Goal: Task Accomplishment & Management: Complete application form

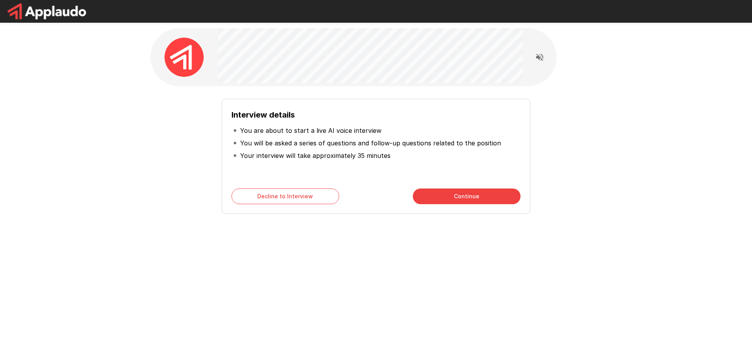
click at [471, 197] on button "Continue" at bounding box center [467, 196] width 108 height 16
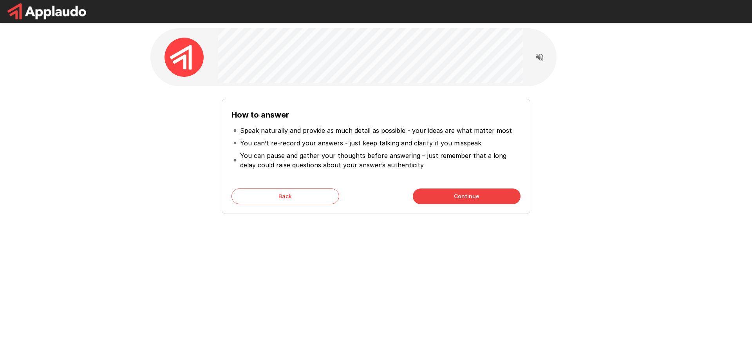
click at [319, 193] on button "Back" at bounding box center [285, 196] width 108 height 16
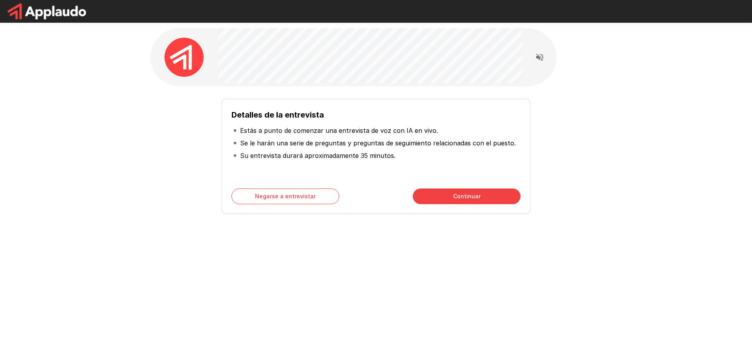
click at [443, 197] on button "Continuar" at bounding box center [467, 196] width 108 height 16
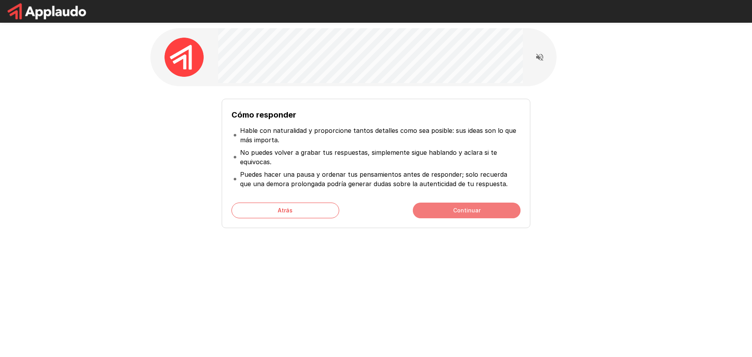
click at [434, 204] on button "Continuar" at bounding box center [467, 210] width 108 height 16
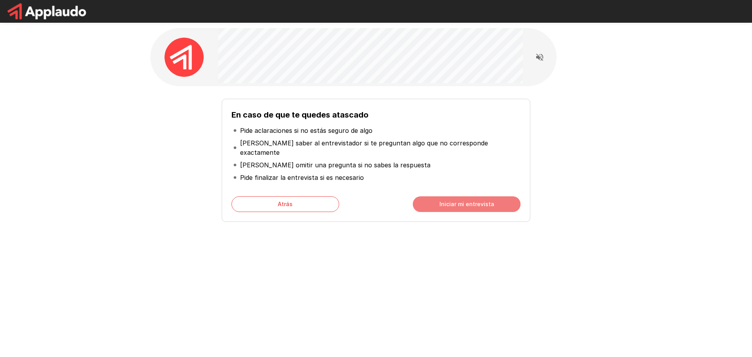
click at [443, 200] on font "Iniciar mi entrevista" at bounding box center [466, 203] width 55 height 7
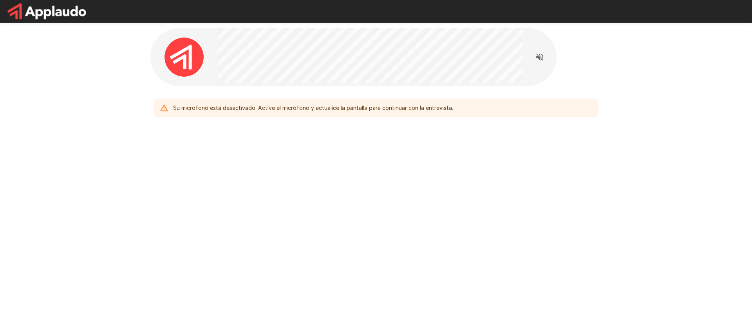
click at [350, 110] on font "Su micrófono está desactivado. Active el micrófono y actualice la pantalla para…" at bounding box center [313, 108] width 280 height 7
click at [296, 137] on div "Su micrófono está desactivado. Active el micrófono y actualice la pantalla para…" at bounding box center [376, 91] width 470 height 183
click at [538, 58] on icon "Leer las preguntas en voz alta" at bounding box center [539, 57] width 7 height 7
click at [270, 107] on font "Su micrófono está desactivado. Active el micrófono y actualice la pantalla para…" at bounding box center [313, 108] width 280 height 7
click at [186, 64] on img at bounding box center [183, 57] width 39 height 39
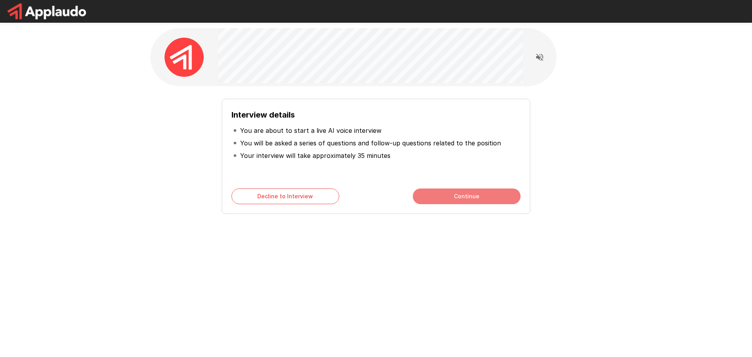
click at [462, 200] on button "Continue" at bounding box center [467, 196] width 108 height 16
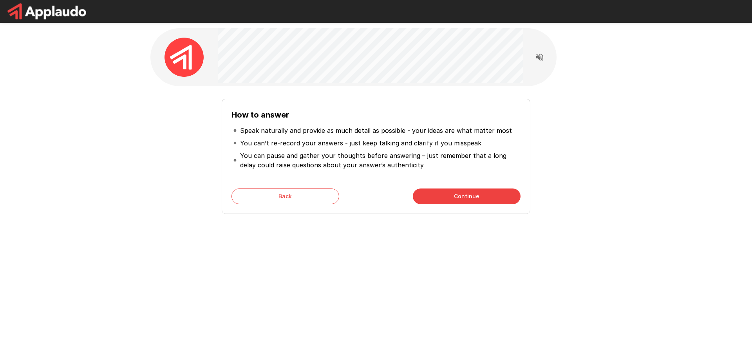
click at [462, 200] on button "Continue" at bounding box center [467, 196] width 108 height 16
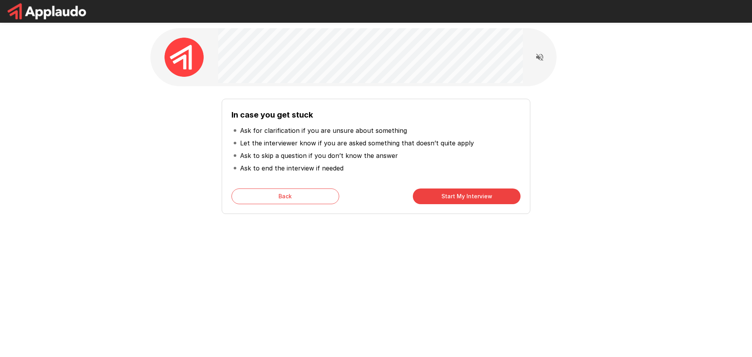
click at [462, 200] on button "Start My Interview" at bounding box center [467, 196] width 108 height 16
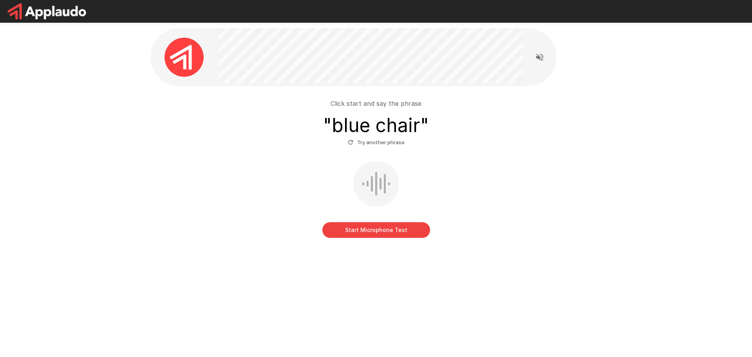
click at [365, 231] on button "Start Microphone Test" at bounding box center [376, 230] width 108 height 16
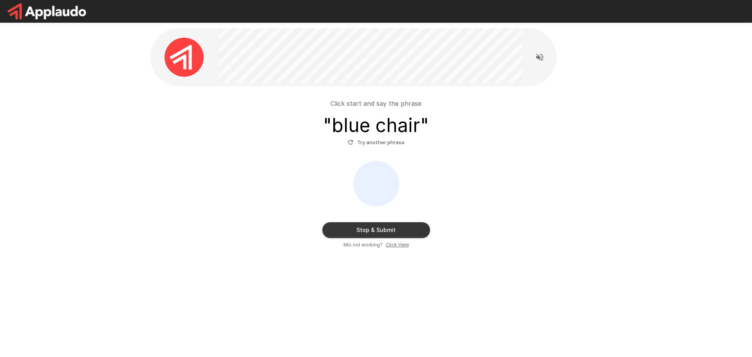
click at [381, 225] on button "Stop & Submit" at bounding box center [376, 230] width 108 height 16
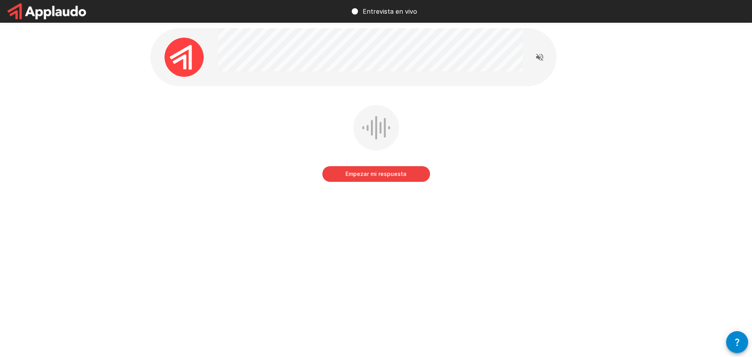
click at [635, 131] on div "Empezar mi respuesta" at bounding box center [376, 128] width 752 height 256
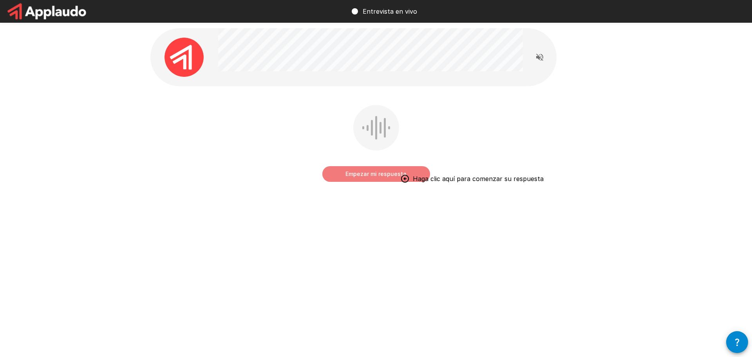
click at [364, 175] on font "Empezar mi respuesta" at bounding box center [375, 173] width 61 height 7
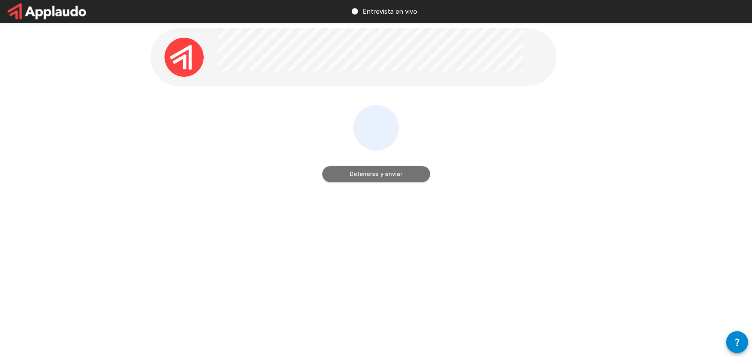
click at [365, 178] on font "Detenerse y enviar" at bounding box center [376, 174] width 52 height 10
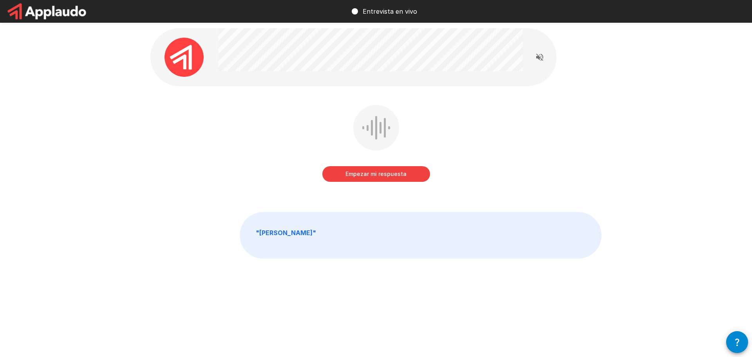
click at [349, 177] on font "Empezar mi respuesta" at bounding box center [375, 173] width 61 height 7
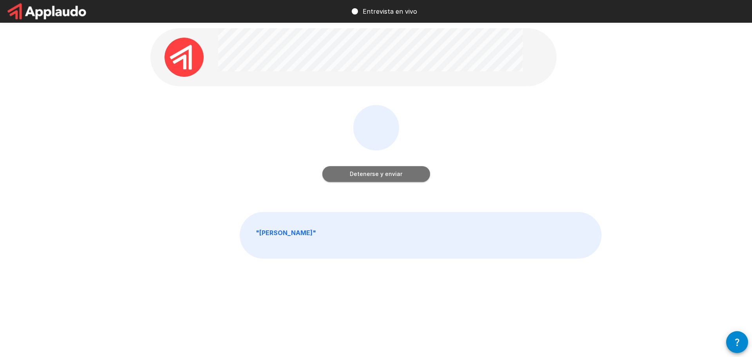
click at [374, 172] on font "Detenerse y enviar" at bounding box center [376, 173] width 52 height 7
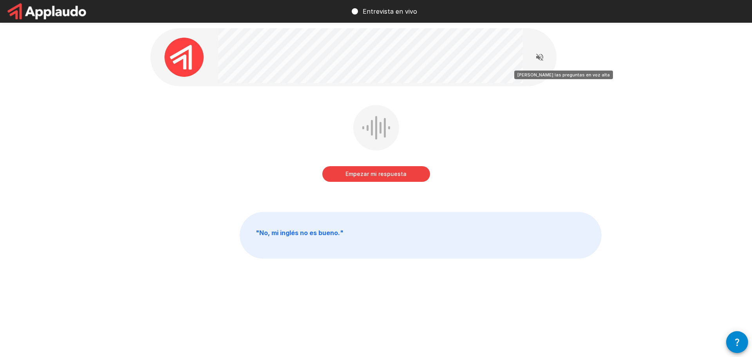
click at [541, 58] on icon "Leer las preguntas en voz alta" at bounding box center [539, 56] width 9 height 9
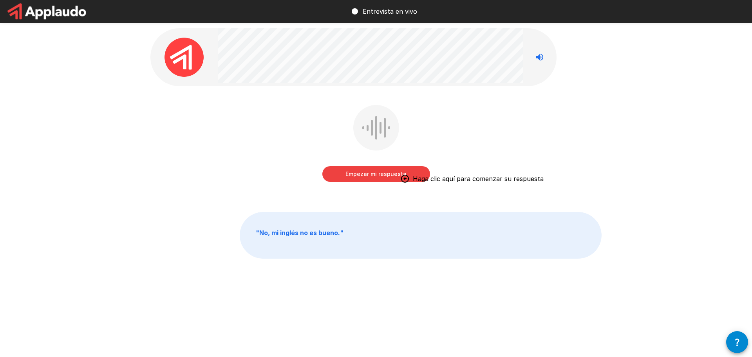
click at [369, 174] on font "Empezar mi respuesta" at bounding box center [375, 173] width 61 height 7
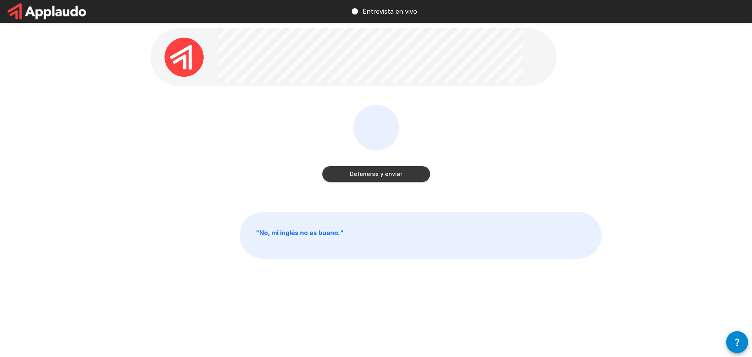
click at [343, 178] on button "Detenerse y enviar" at bounding box center [376, 174] width 108 height 16
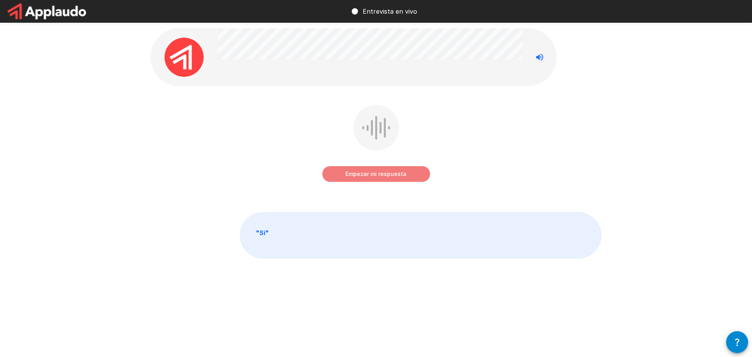
click at [360, 172] on font "Empezar mi respuesta" at bounding box center [375, 173] width 61 height 7
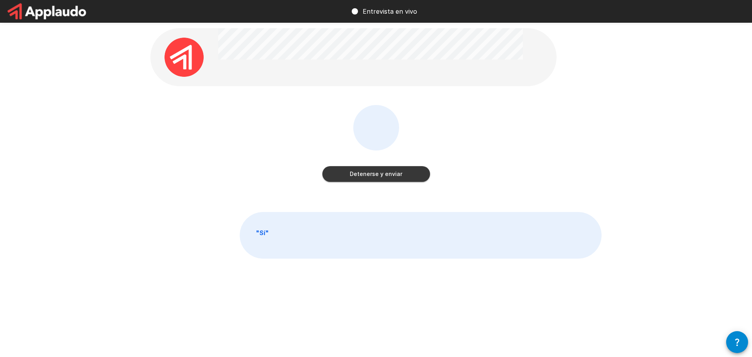
click at [349, 171] on button "Detenerse y enviar" at bounding box center [376, 174] width 108 height 16
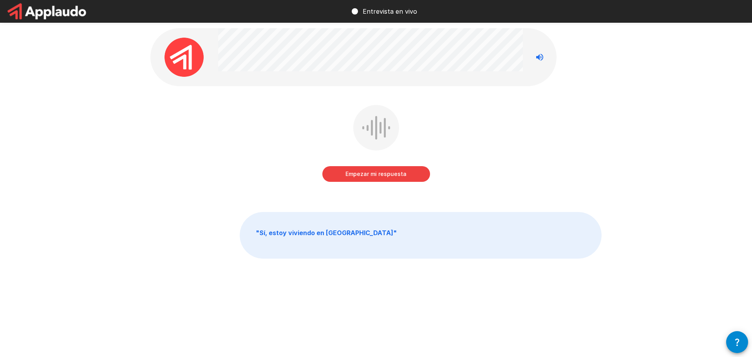
click at [271, 28] on div "Empezar mi respuesta " Sí, estoy viviendo en [GEOGRAPHIC_DATA] "" at bounding box center [376, 160] width 470 height 321
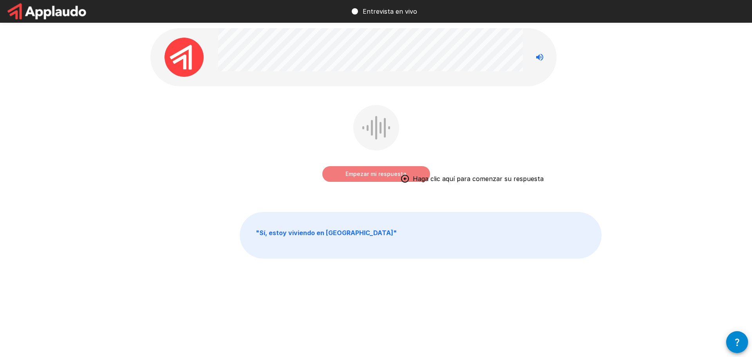
click at [366, 175] on font "Empezar mi respuesta" at bounding box center [375, 173] width 61 height 7
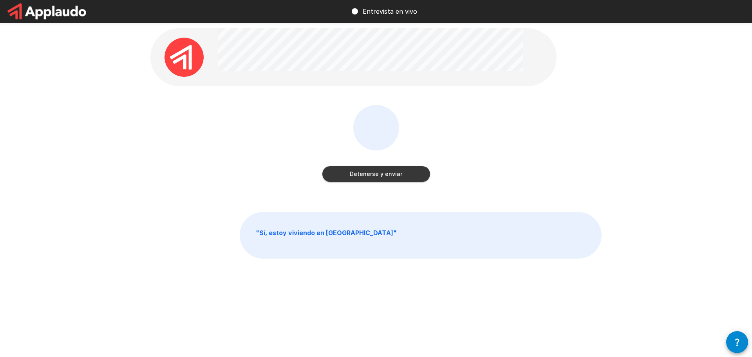
click at [374, 176] on font "Detenerse y enviar" at bounding box center [376, 173] width 52 height 7
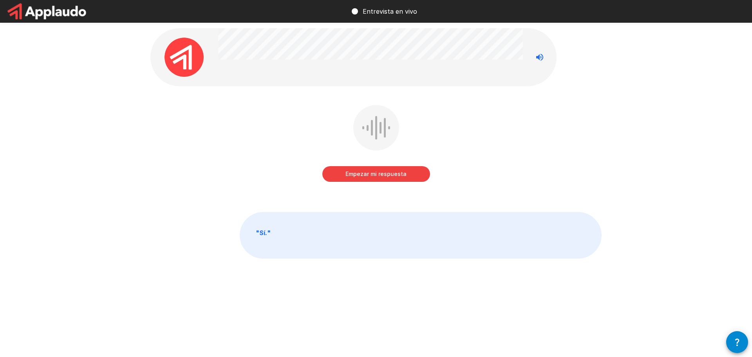
click at [386, 173] on font "Empezar mi respuesta" at bounding box center [375, 173] width 61 height 7
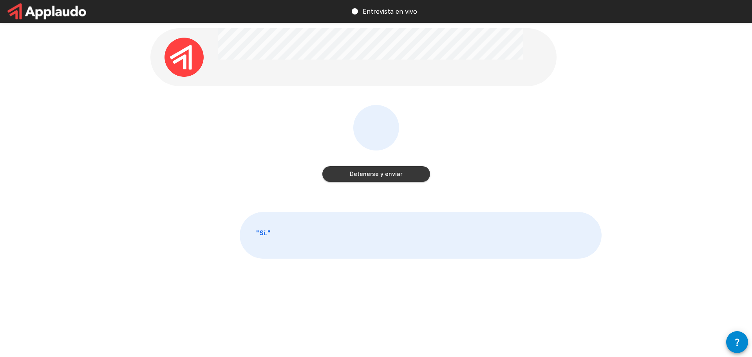
click at [379, 176] on font "Detenerse y enviar" at bounding box center [376, 173] width 52 height 7
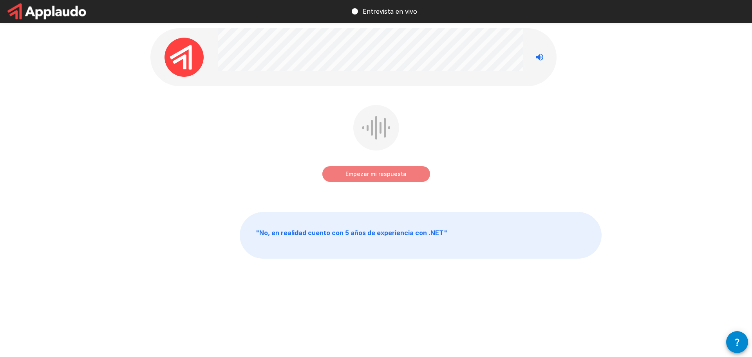
click at [364, 175] on font "Empezar mi respuesta" at bounding box center [375, 173] width 61 height 7
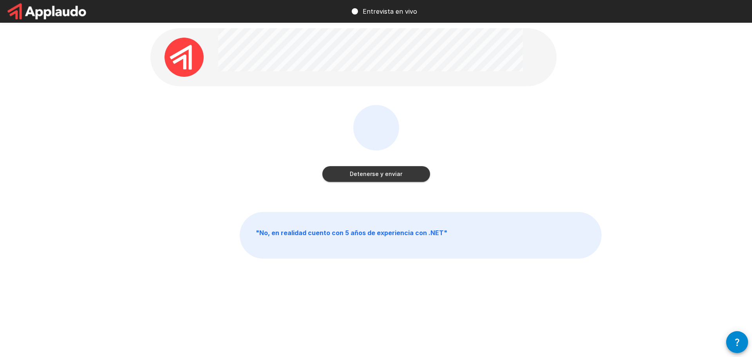
click at [365, 171] on font "Detenerse y enviar" at bounding box center [376, 173] width 52 height 7
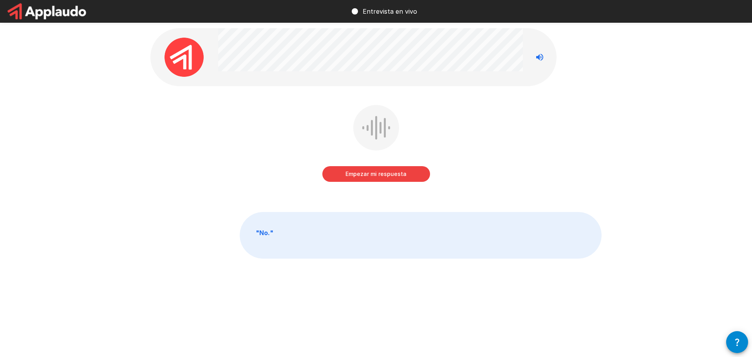
click at [370, 174] on font "Empezar mi respuesta" at bounding box center [375, 173] width 61 height 7
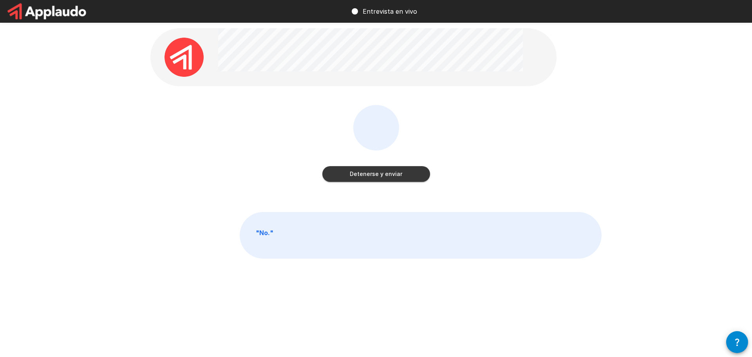
click at [355, 173] on font "Detenerse y enviar" at bounding box center [376, 173] width 52 height 7
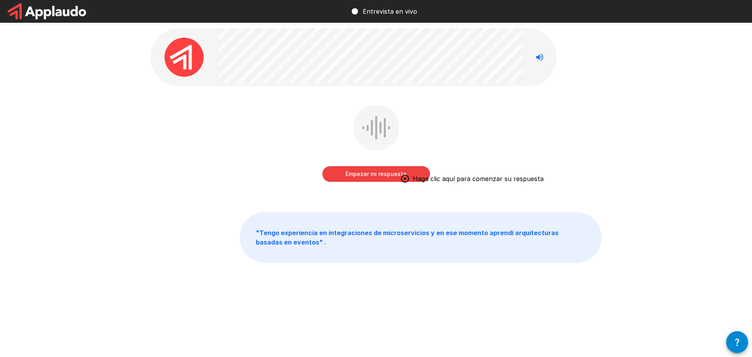
click at [350, 174] on font "Empezar mi respuesta" at bounding box center [375, 173] width 61 height 7
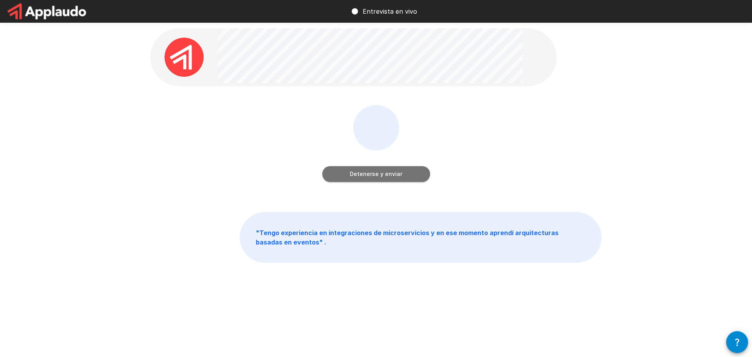
click at [381, 175] on font "Detenerse y enviar" at bounding box center [376, 173] width 52 height 7
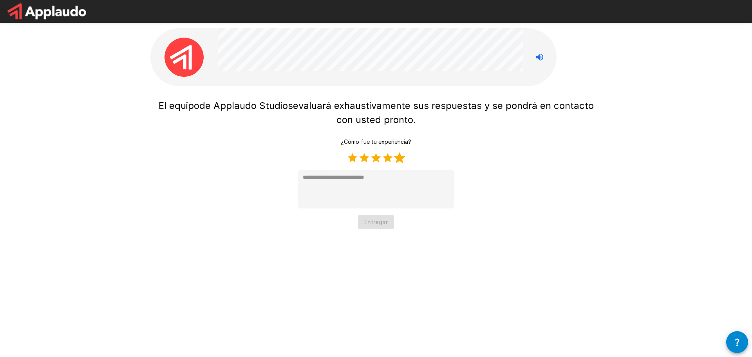
click at [401, 157] on label "5 estrellas" at bounding box center [399, 158] width 12 height 12
type textarea "*"
click at [381, 224] on font "Entregar" at bounding box center [375, 221] width 23 height 7
